Goal: Communication & Community: Answer question/provide support

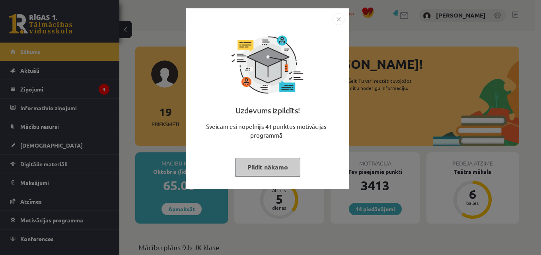
click at [256, 168] on button "Pildīt nākamo" at bounding box center [267, 167] width 65 height 18
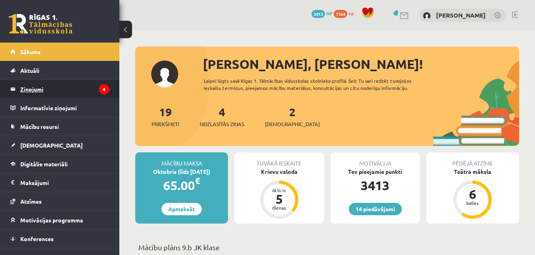
click at [57, 89] on legend "Ziņojumi 4" at bounding box center [64, 89] width 89 height 18
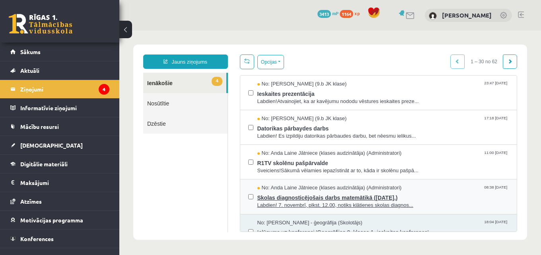
click at [266, 197] on span "Skolas diagnosticējošais darbs matemātikā ([DATE].)" at bounding box center [383, 197] width 252 height 10
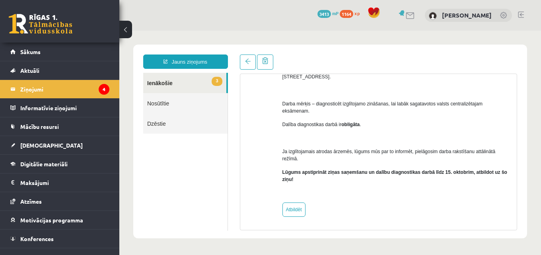
scroll to position [79, 0]
click at [289, 207] on link "Atbildēt" at bounding box center [293, 209] width 23 height 14
type input "**********"
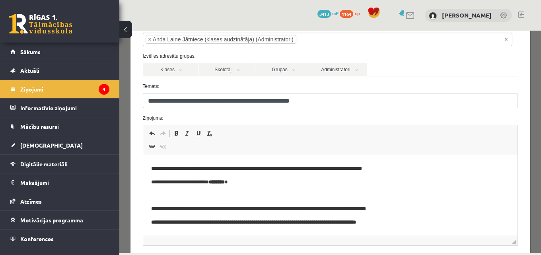
scroll to position [40, 0]
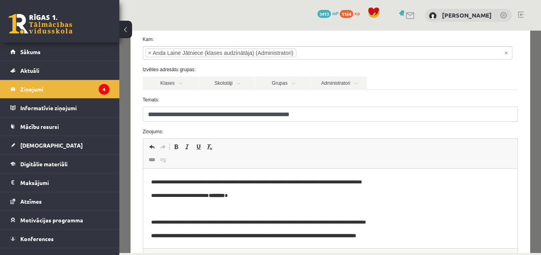
click at [241, 160] on span "Панели инструментов редактора Отменить Комбинация клавиш Ctrl+Z Повторить Комби…" at bounding box center [330, 154] width 374 height 30
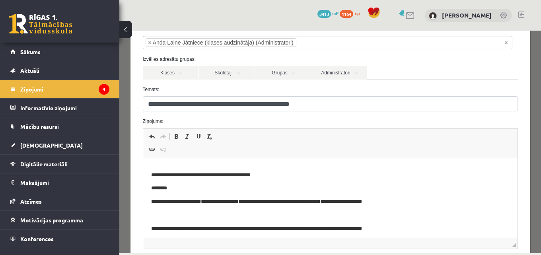
scroll to position [0, 0]
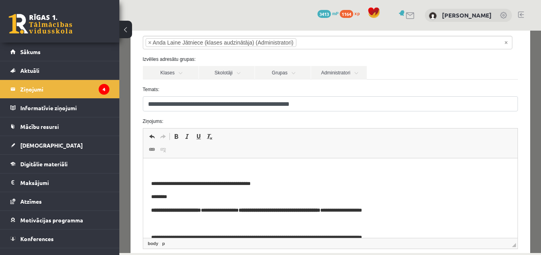
click at [189, 167] on p "Визуальный текстовый редактор, wiswyg-editor-47433848483660-1760150063-594" at bounding box center [330, 170] width 358 height 8
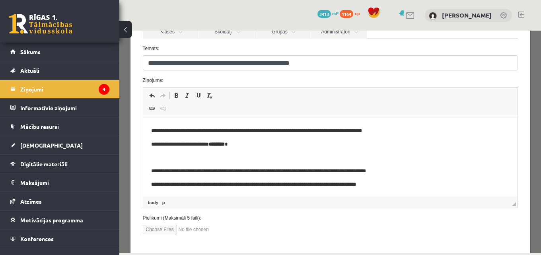
scroll to position [130, 0]
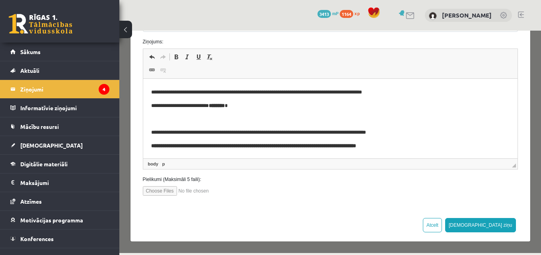
drag, startPoint x: 496, startPoint y: 229, endPoint x: 501, endPoint y: 230, distance: 4.4
click at [497, 229] on button "[DEMOGRAPHIC_DATA] ziņu" at bounding box center [480, 225] width 71 height 14
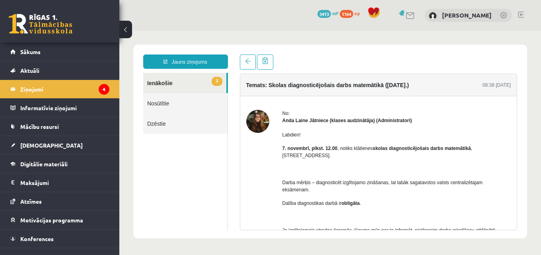
scroll to position [0, 0]
click at [184, 87] on link "3 Ienākošie" at bounding box center [184, 83] width 83 height 20
click at [187, 85] on link "3 Ienākošie" at bounding box center [184, 83] width 83 height 20
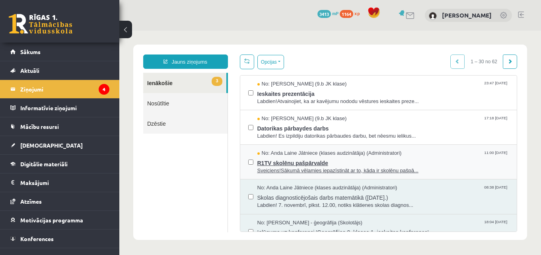
click at [277, 167] on span "Sveiciens!Sākumā vēlamies iepazīstināt ar to, kāda ir skolēnu pašpā..." at bounding box center [383, 171] width 252 height 8
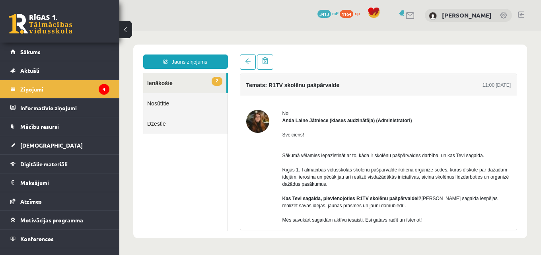
click at [190, 87] on link "2 Ienākošie" at bounding box center [184, 83] width 83 height 20
click at [180, 80] on link "2 Ienākošie" at bounding box center [184, 83] width 83 height 20
click at [185, 84] on link "2 Ienākošie" at bounding box center [184, 83] width 83 height 20
click at [185, 83] on link "2 Ienākošie" at bounding box center [184, 83] width 83 height 20
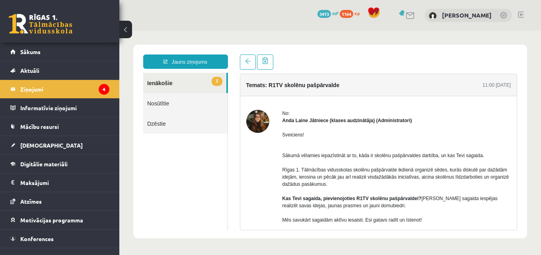
click at [169, 82] on link "2 Ienākošie" at bounding box center [184, 83] width 83 height 20
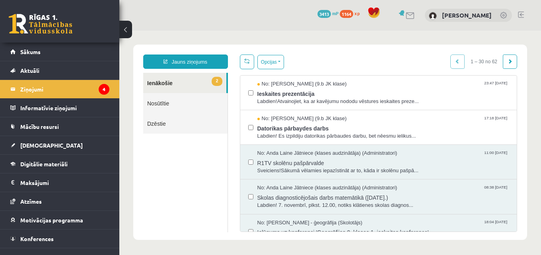
click at [216, 80] on span "2" at bounding box center [216, 81] width 10 height 9
click at [279, 60] on button "Opcijas" at bounding box center [270, 62] width 27 height 14
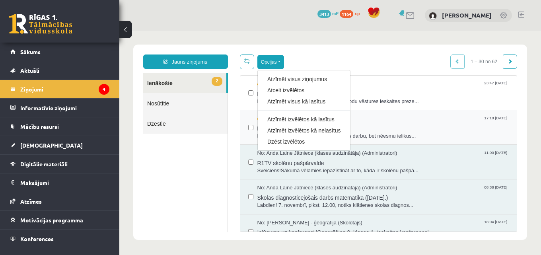
drag, startPoint x: 280, startPoint y: 139, endPoint x: 291, endPoint y: 140, distance: 11.1
click at [280, 140] on link "Dzēst izvēlētos" at bounding box center [303, 142] width 73 height 8
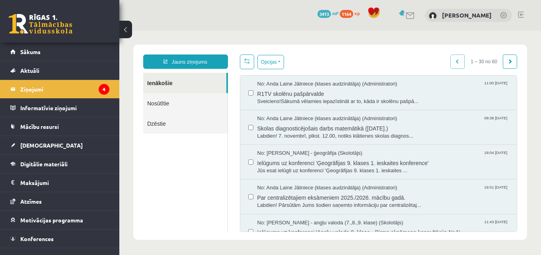
click at [253, 90] on div "No: [PERSON_NAME] Jātniece (klases audzinātāja) (Administratori) 11:00 [DATE] R…" at bounding box center [378, 92] width 261 height 25
click at [280, 59] on button "Opcijas" at bounding box center [270, 62] width 27 height 14
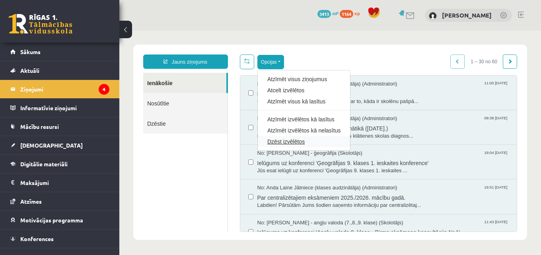
click at [274, 142] on link "Dzēst izvēlētos" at bounding box center [303, 142] width 73 height 8
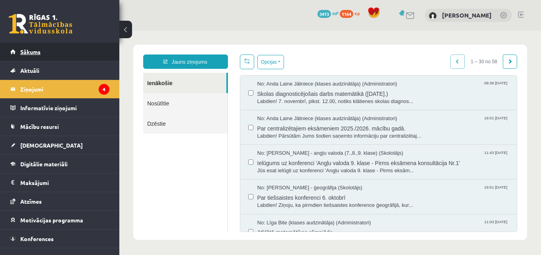
click at [61, 49] on link "Sākums" at bounding box center [59, 52] width 99 height 18
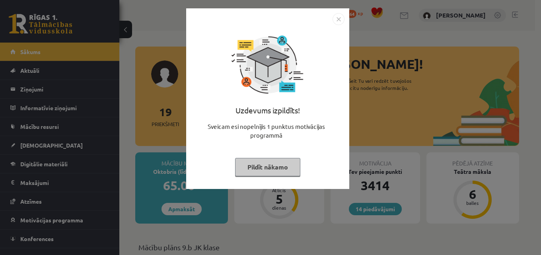
click at [254, 169] on button "Pildīt nākamo" at bounding box center [267, 167] width 65 height 18
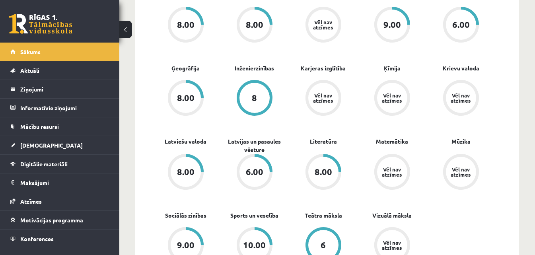
scroll to position [278, 0]
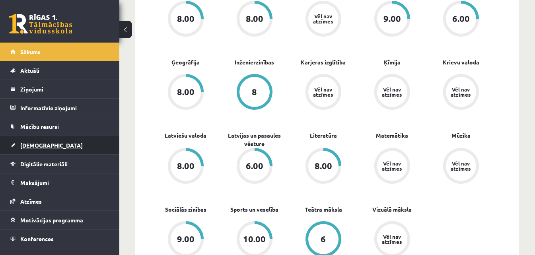
click at [36, 145] on span "[DEMOGRAPHIC_DATA]" at bounding box center [51, 145] width 62 height 7
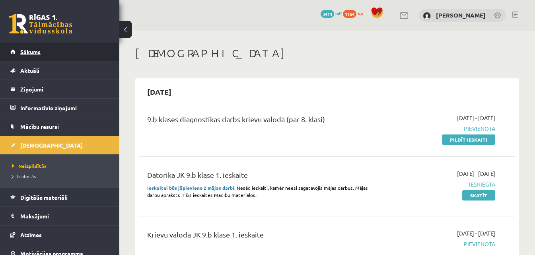
click at [60, 50] on link "Sākums" at bounding box center [59, 52] width 99 height 18
